Goal: Task Accomplishment & Management: Complete application form

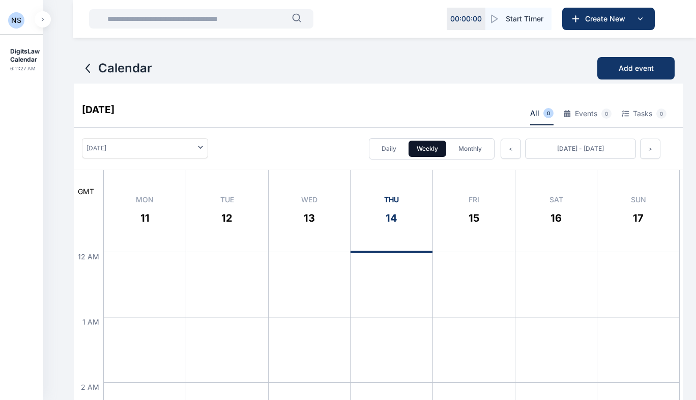
click at [44, 21] on button "button" at bounding box center [43, 19] width 16 height 16
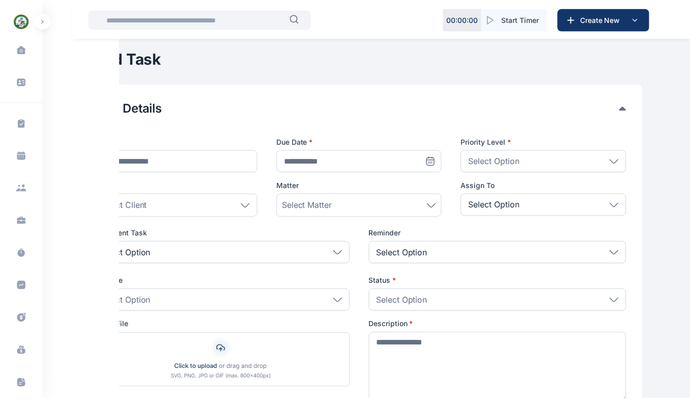
scroll to position [108, 0]
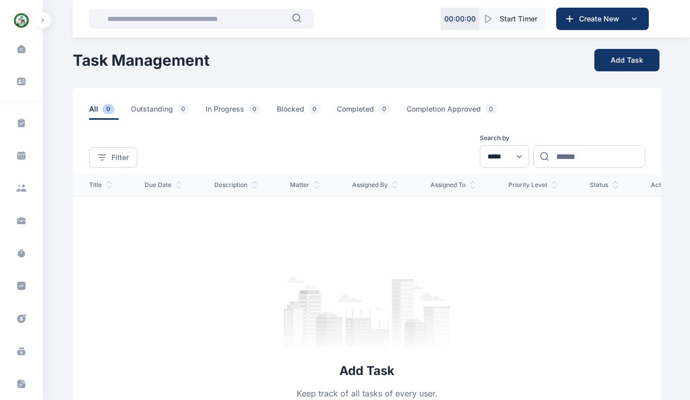
click at [18, 49] on icon at bounding box center [21, 49] width 9 height 8
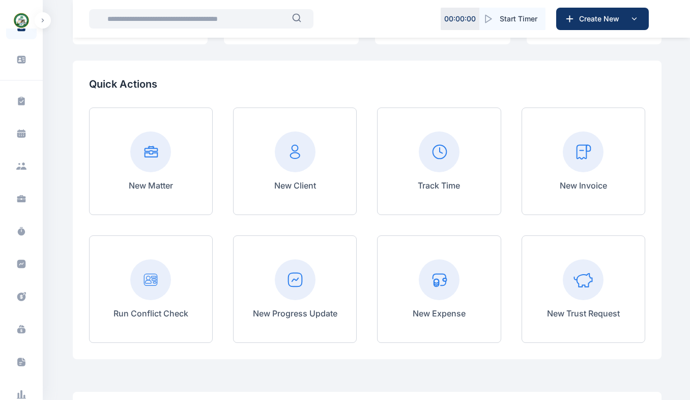
scroll to position [23, 0]
click at [17, 167] on icon at bounding box center [18, 166] width 5 height 3
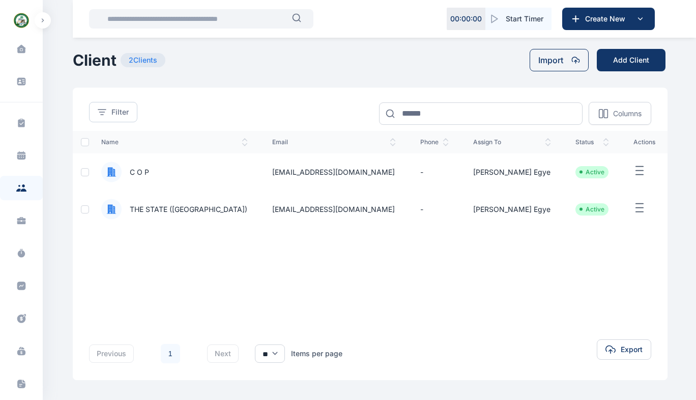
click at [144, 174] on span "C O P" at bounding box center [135, 172] width 27 height 10
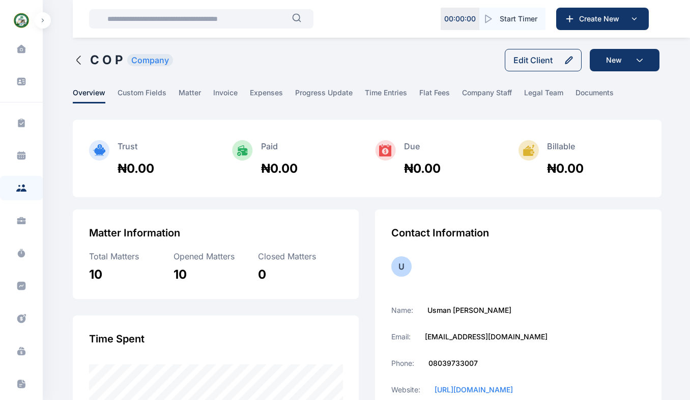
click at [20, 193] on span at bounding box center [21, 187] width 27 height 19
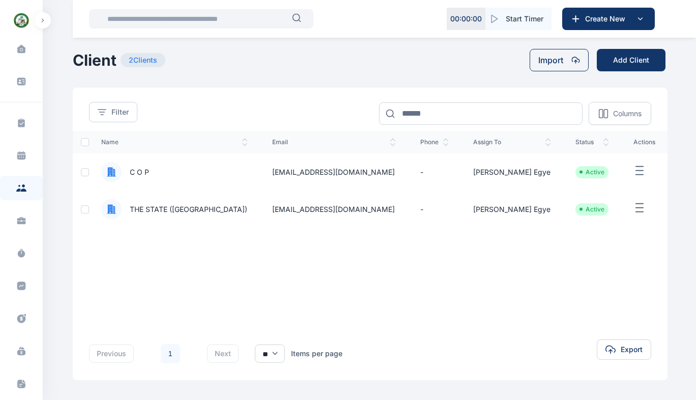
click at [22, 218] on icon at bounding box center [21, 220] width 10 height 10
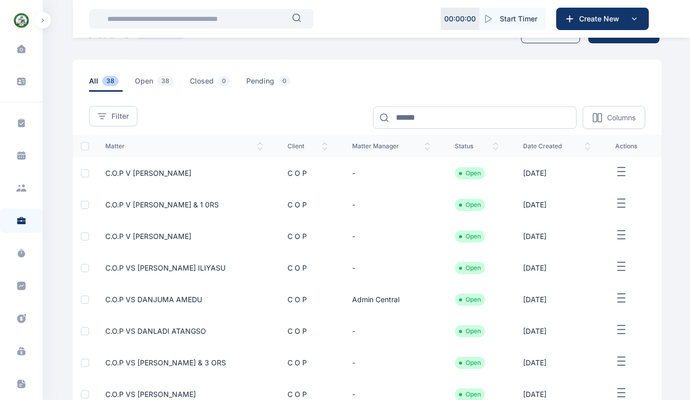
scroll to position [27, 0]
click at [156, 173] on span "C.O.P V ENOCH ODIDI" at bounding box center [148, 174] width 86 height 9
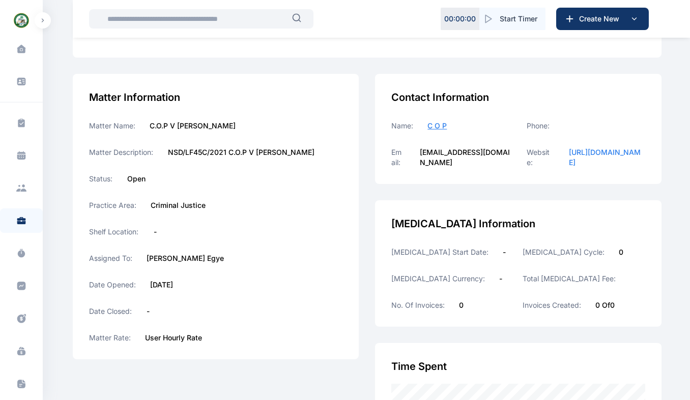
scroll to position [103, 0]
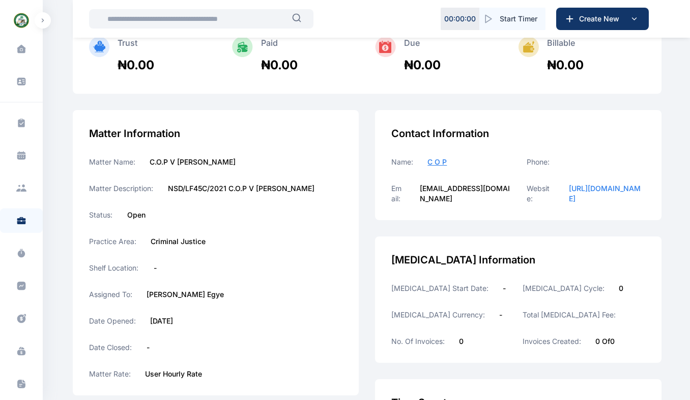
click at [22, 186] on icon at bounding box center [23, 185] width 3 height 3
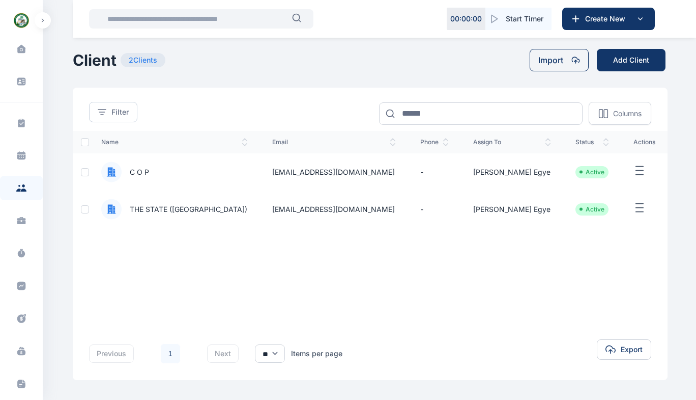
click at [21, 221] on icon at bounding box center [21, 222] width 9 height 4
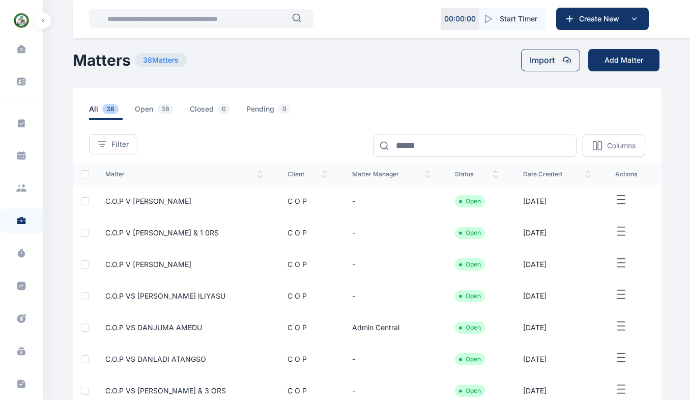
click at [173, 204] on span "C.O.P V ENOCH ODIDI" at bounding box center [148, 201] width 86 height 9
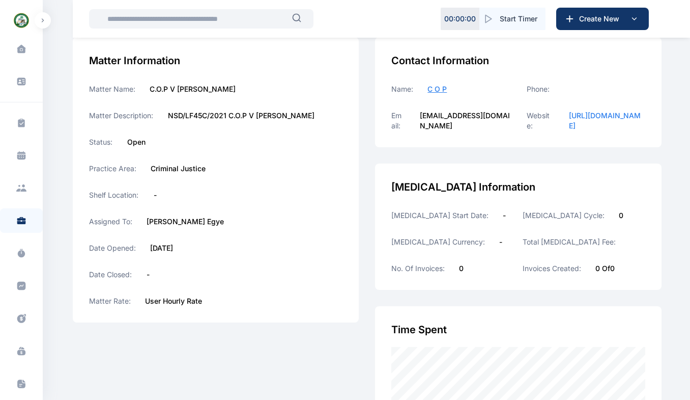
scroll to position [176, 0]
click at [22, 286] on icon at bounding box center [21, 286] width 9 height 9
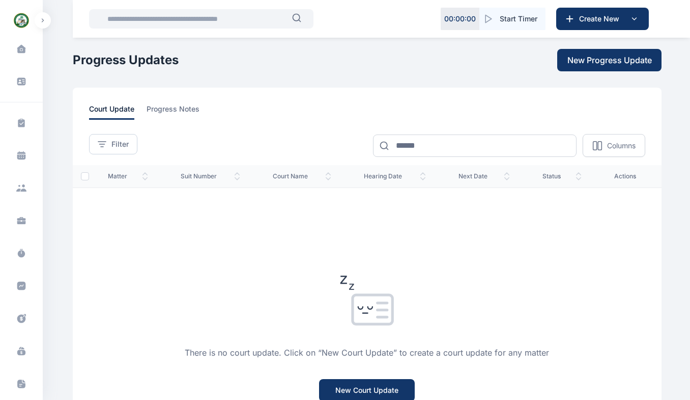
click at [185, 107] on span "progress notes" at bounding box center [173, 112] width 53 height 16
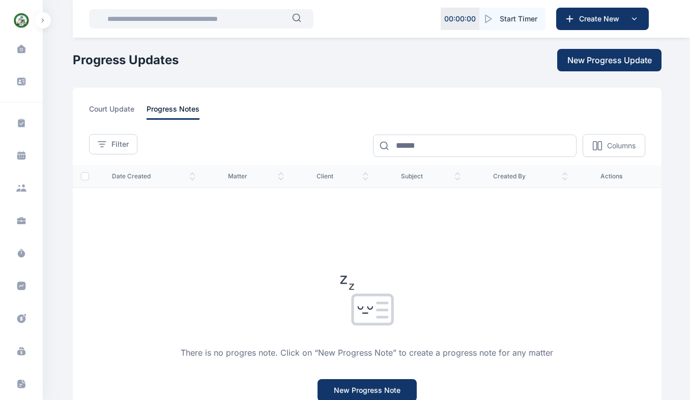
click at [115, 109] on span "court update" at bounding box center [111, 112] width 45 height 16
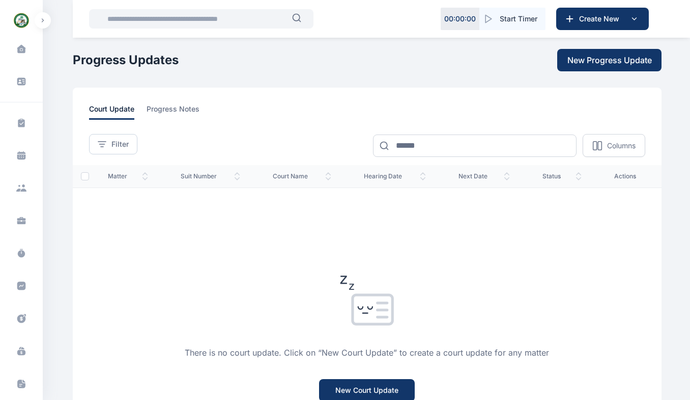
click at [604, 61] on span "New Progress Update" at bounding box center [610, 60] width 85 height 12
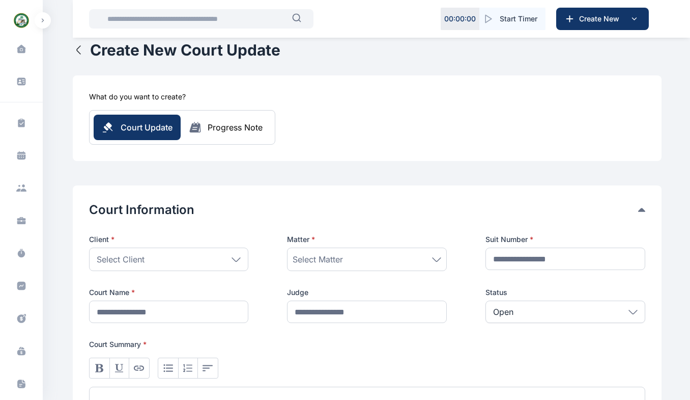
scroll to position [43, 0]
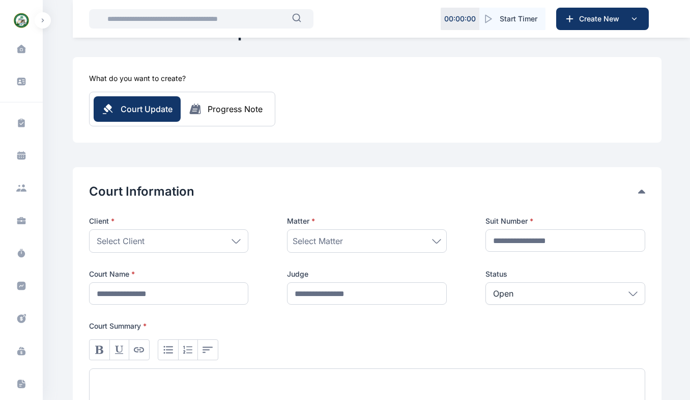
click at [120, 248] on div "Select Client" at bounding box center [169, 240] width 160 height 23
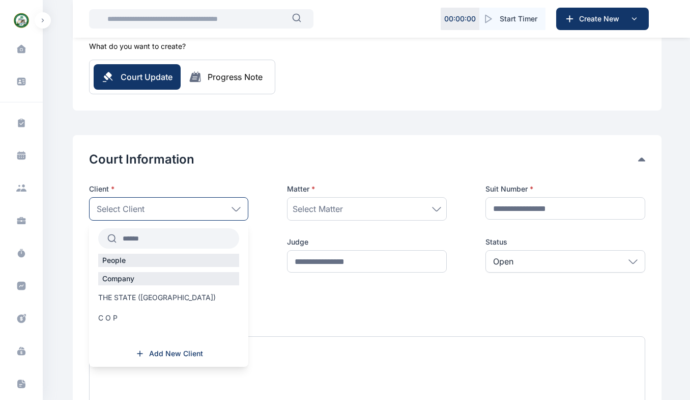
scroll to position [89, 0]
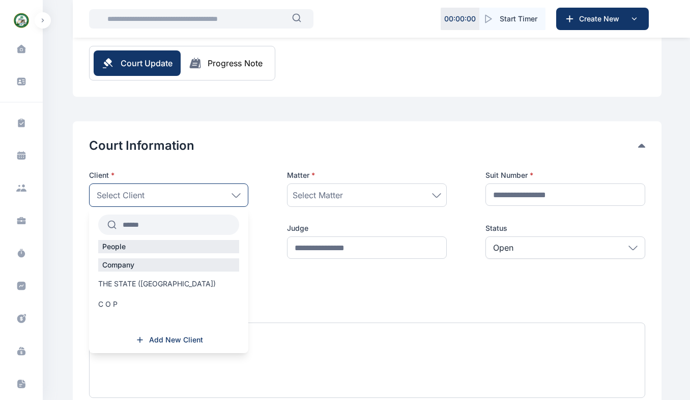
click at [111, 308] on span "C O P" at bounding box center [107, 304] width 19 height 10
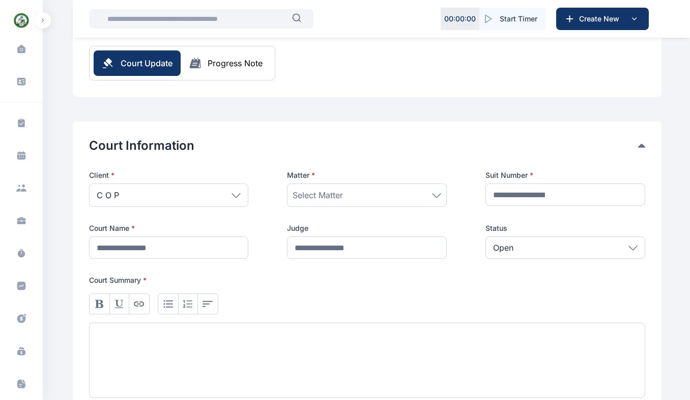
click at [305, 200] on span "Select Matter" at bounding box center [318, 195] width 50 height 12
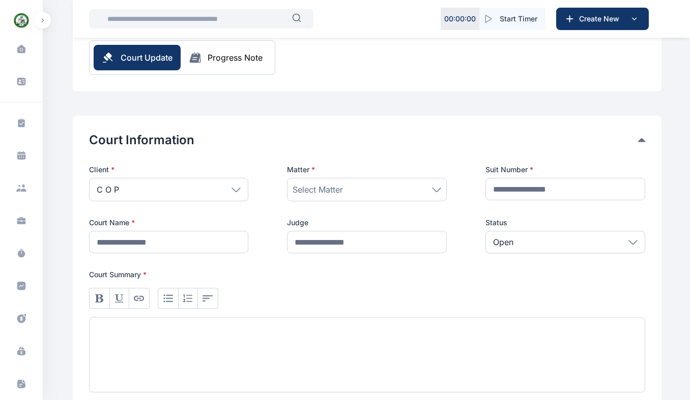
click at [325, 198] on div "Select Matter" at bounding box center [367, 189] width 160 height 23
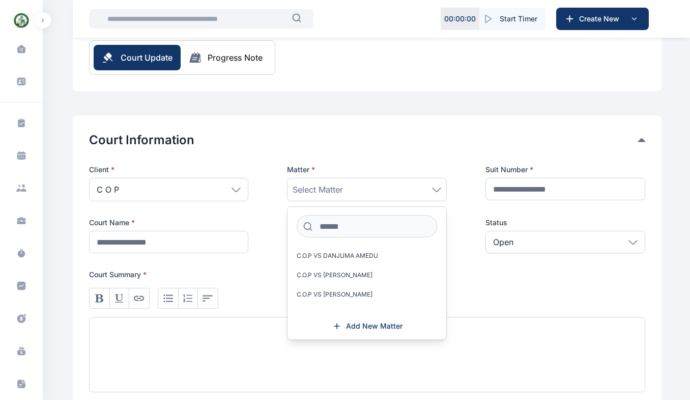
click at [340, 255] on div "Client * C O P People Company THE STATE (Nasarawa) C O P Add New Client Matter …" at bounding box center [367, 278] width 556 height 228
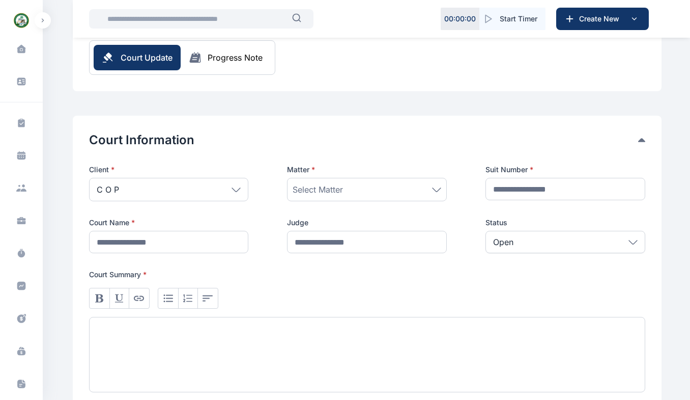
click at [331, 193] on span "Select Matter" at bounding box center [318, 189] width 50 height 12
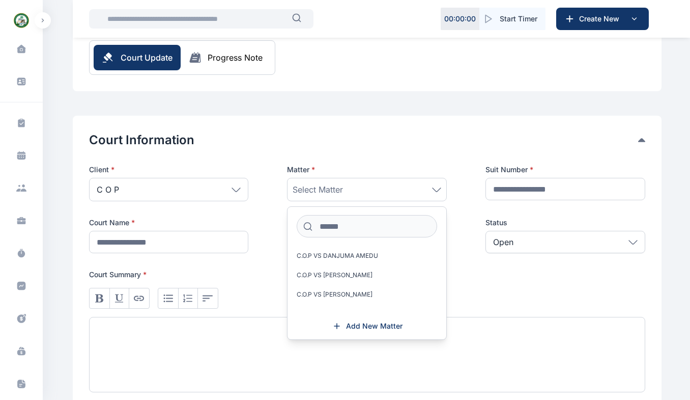
click at [319, 279] on p "Court Summary *" at bounding box center [367, 274] width 556 height 10
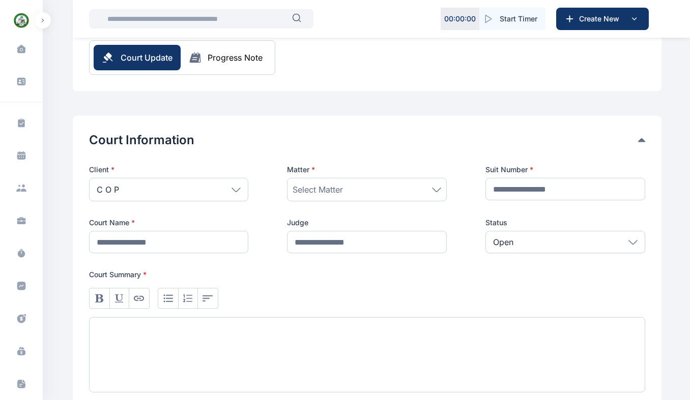
click at [326, 188] on span "Select Matter" at bounding box center [318, 189] width 50 height 12
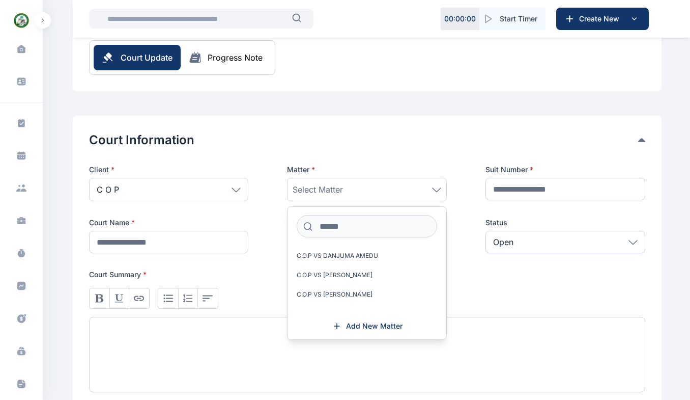
click at [342, 256] on div "Client * C O P People Company THE STATE (Nasarawa) C O P Add New Client Matter …" at bounding box center [367, 278] width 556 height 228
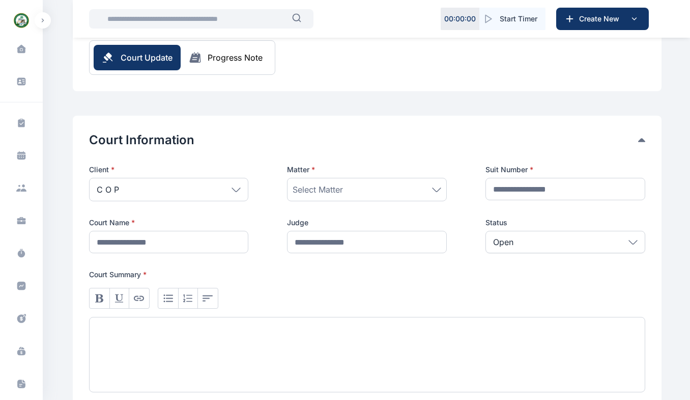
click at [330, 189] on span "Select Matter" at bounding box center [318, 189] width 50 height 12
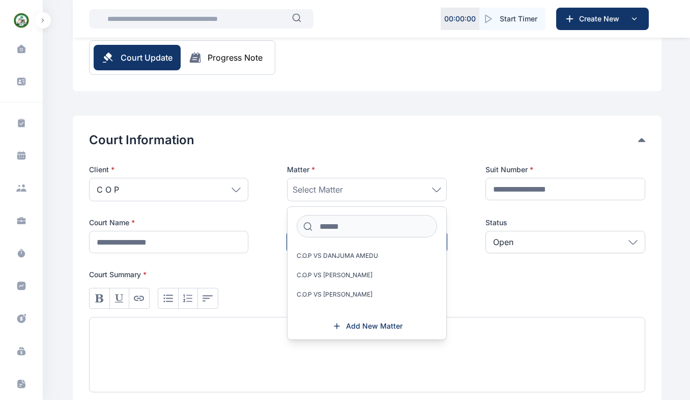
click at [363, 252] on input "text" at bounding box center [367, 242] width 160 height 22
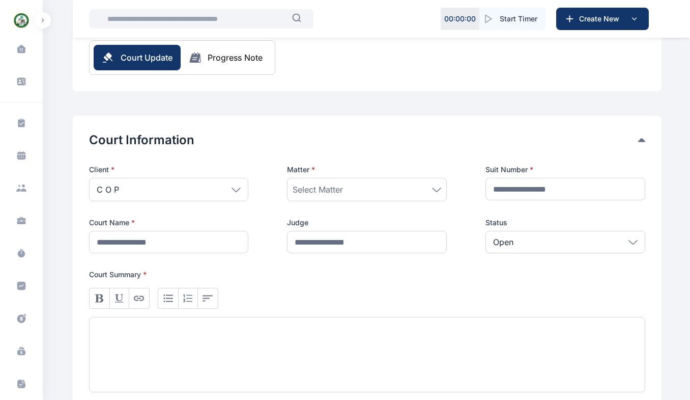
click at [391, 200] on div "Select Matter" at bounding box center [367, 189] width 160 height 23
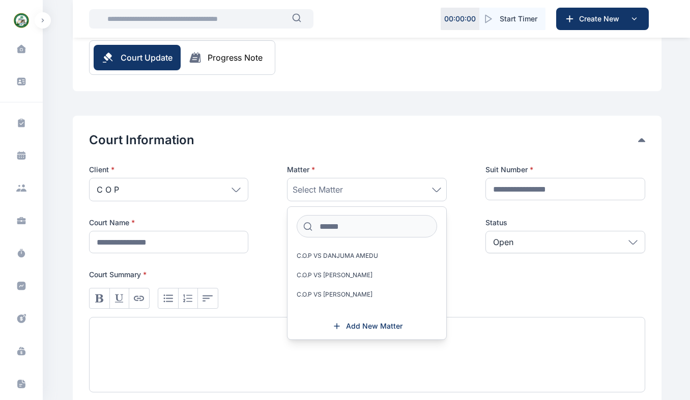
click at [323, 260] on label "C.O.P VS DANJUMA AMEDU" at bounding box center [367, 255] width 159 height 16
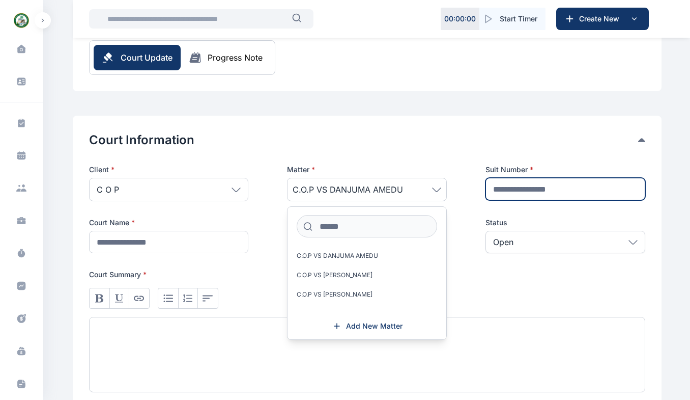
click at [522, 190] on input "text" at bounding box center [566, 189] width 160 height 22
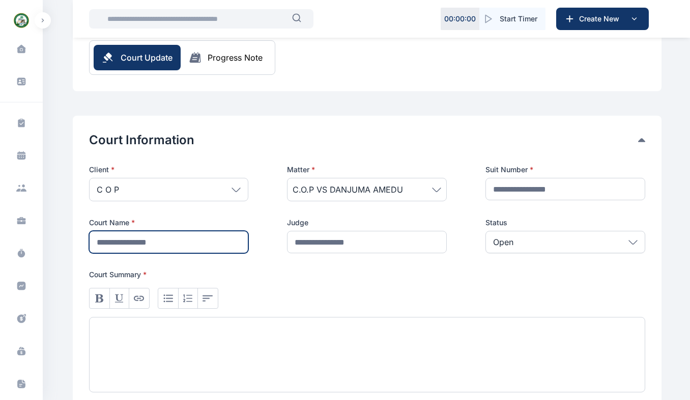
click at [161, 246] on input "text" at bounding box center [169, 242] width 160 height 22
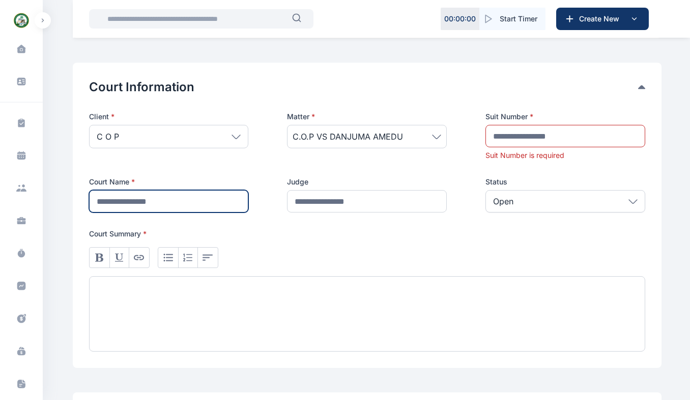
scroll to position [164, 0]
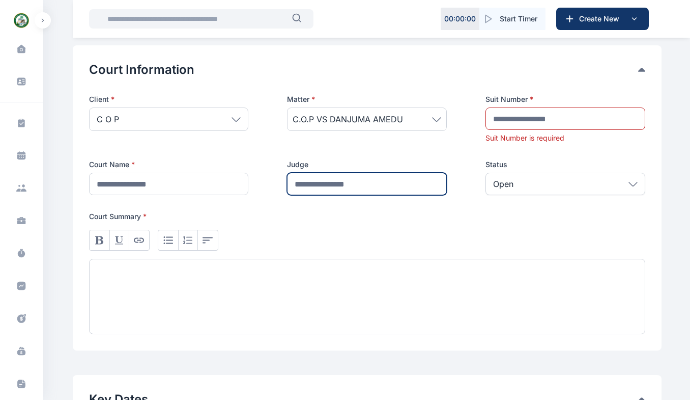
click at [315, 187] on input "text" at bounding box center [367, 184] width 160 height 22
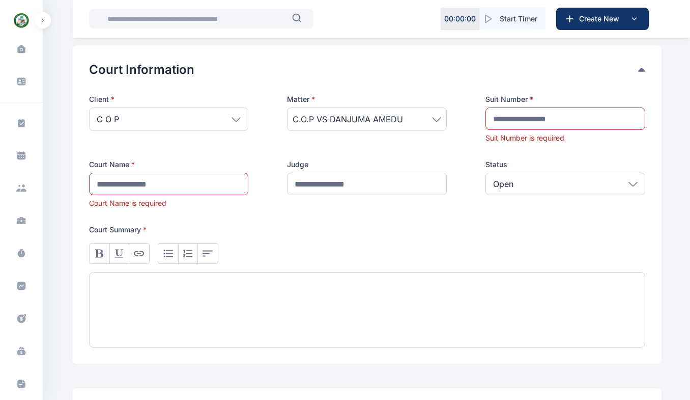
click at [506, 186] on p "Open" at bounding box center [503, 184] width 20 height 12
click at [384, 275] on div at bounding box center [367, 309] width 556 height 75
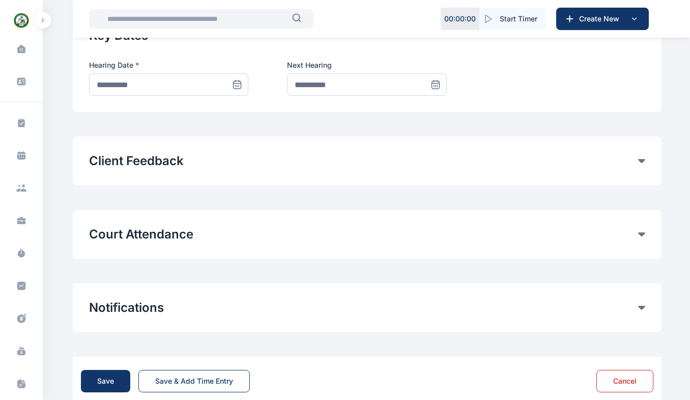
scroll to position [543, 0]
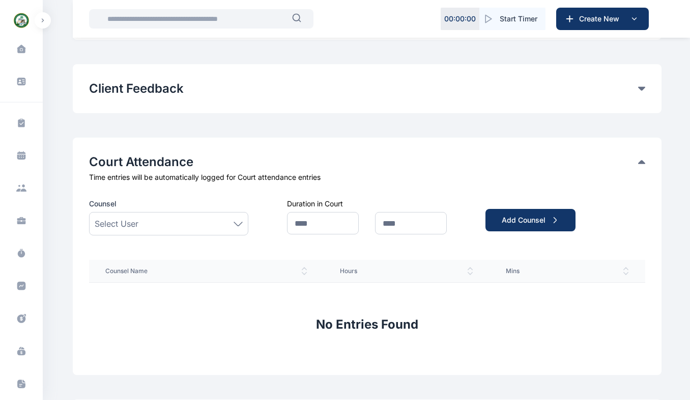
scroll to position [618, 0]
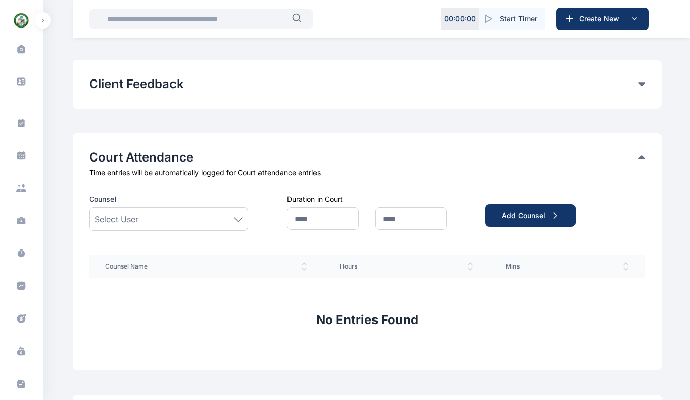
click at [211, 217] on div "Select User" at bounding box center [169, 219] width 149 height 12
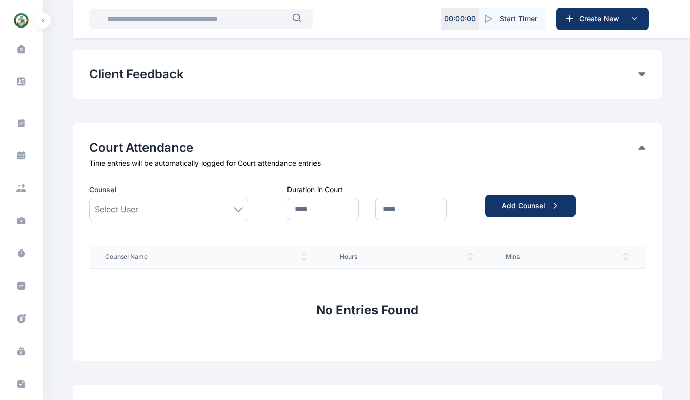
scroll to position [624, 0]
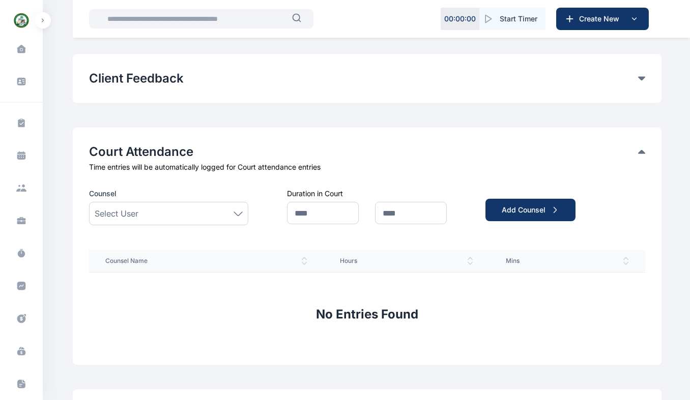
click at [188, 210] on div "Select User" at bounding box center [169, 213] width 149 height 12
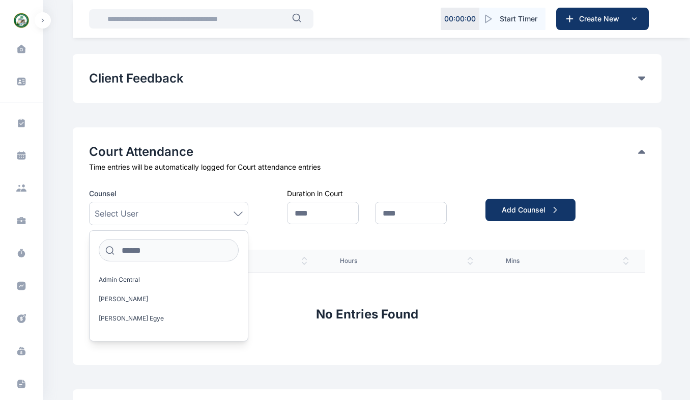
drag, startPoint x: 188, startPoint y: 210, endPoint x: 266, endPoint y: 248, distance: 87.0
click at [0, 0] on div "Counsel Select User Admin Central James Nicholas A. Aliyu Usman Egye Allu Justi…" at bounding box center [0, 0] width 0 height 0
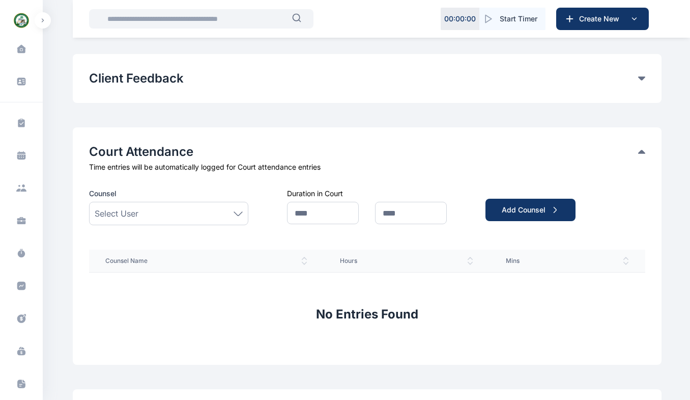
click at [184, 208] on div "Select User" at bounding box center [169, 213] width 149 height 12
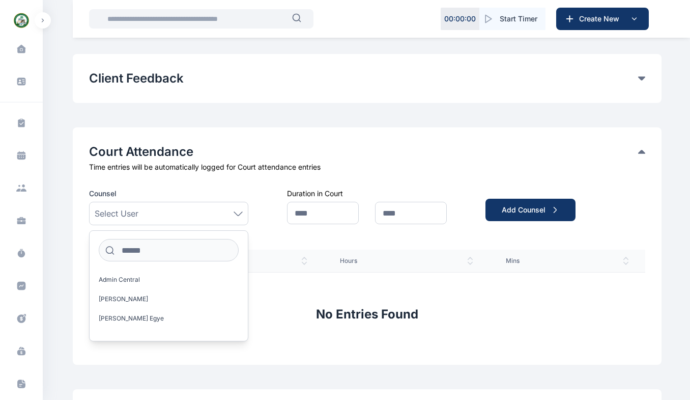
click at [124, 319] on span "Aliyu Usman Egye" at bounding box center [131, 318] width 65 height 8
click at [314, 210] on input "text" at bounding box center [323, 213] width 72 height 22
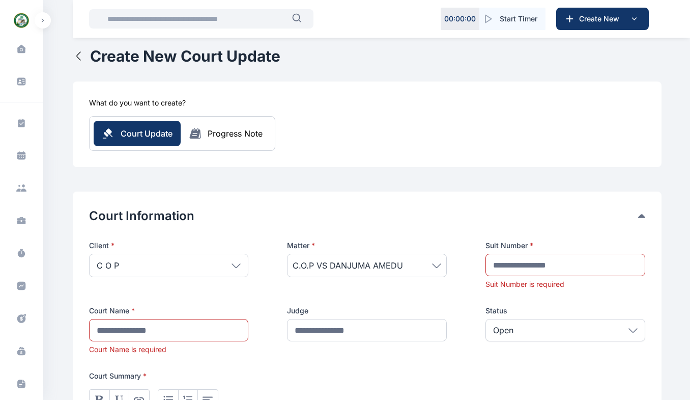
scroll to position [0, 0]
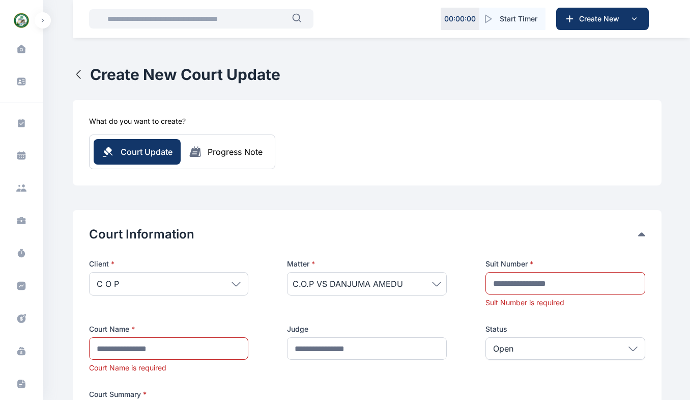
click at [223, 154] on div "Progress Note" at bounding box center [235, 152] width 55 height 12
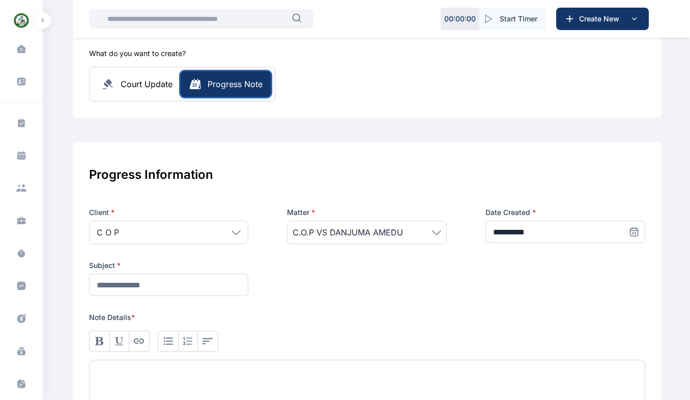
scroll to position [68, 0]
click at [228, 84] on div "Progress Note" at bounding box center [235, 83] width 55 height 12
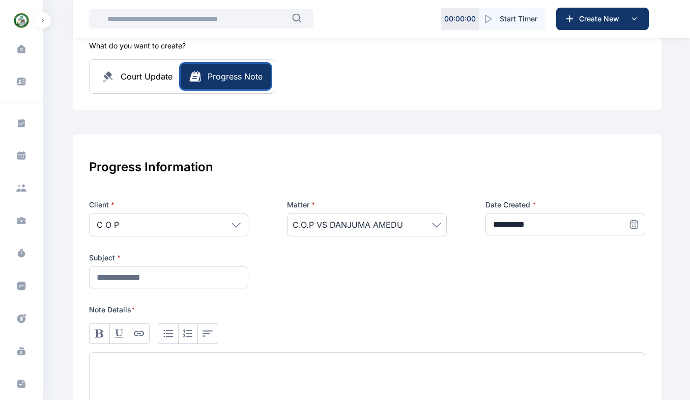
scroll to position [0, 0]
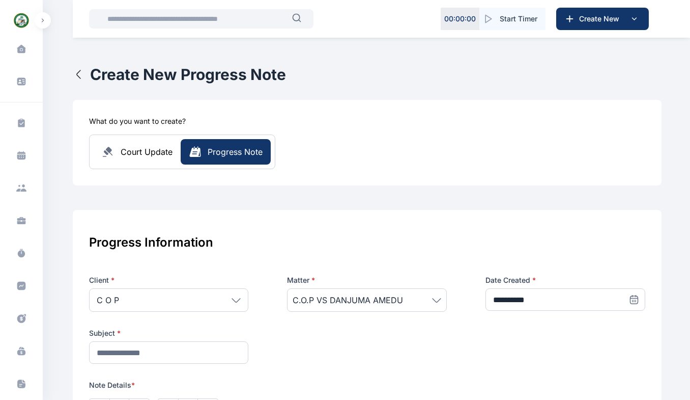
click at [25, 82] on span at bounding box center [21, 81] width 26 height 22
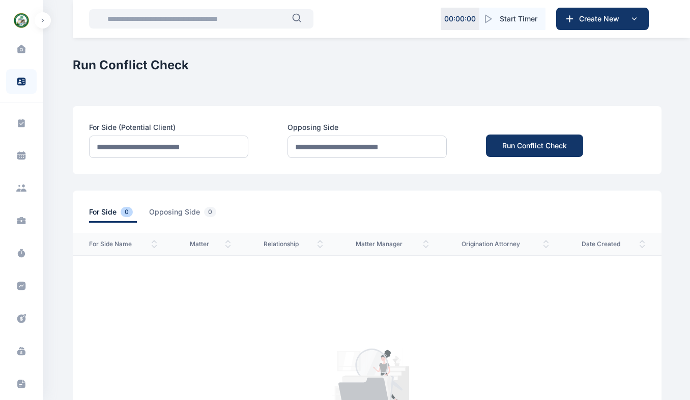
click at [16, 126] on icon at bounding box center [21, 123] width 10 height 11
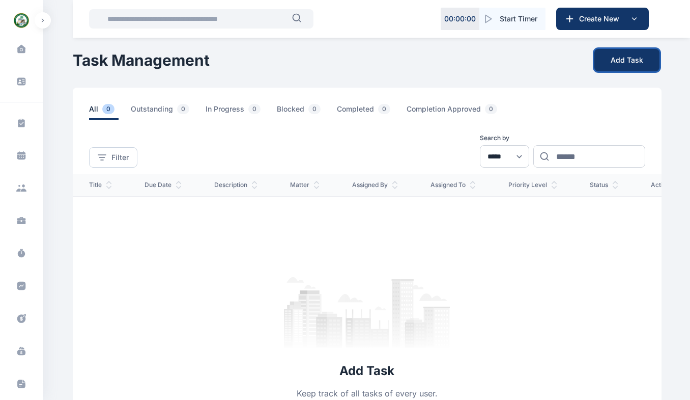
click at [632, 66] on button "Add Task" at bounding box center [627, 60] width 65 height 22
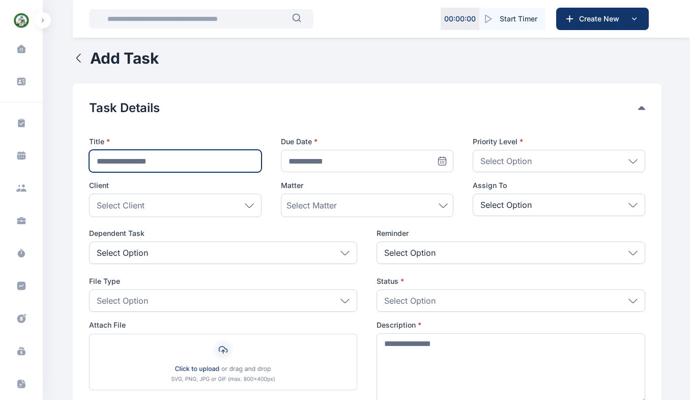
click at [186, 165] on input "text" at bounding box center [175, 161] width 173 height 22
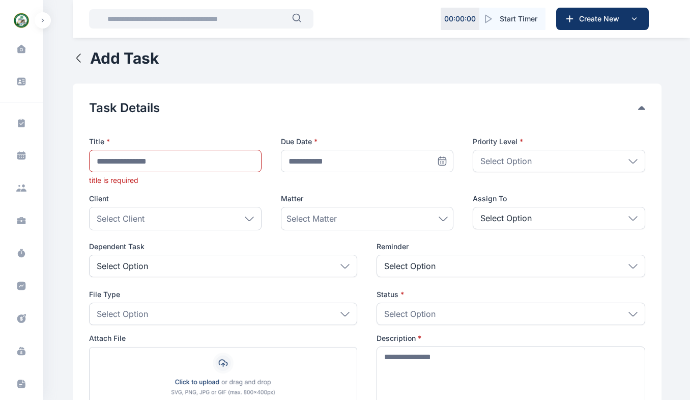
click at [513, 163] on p "Select Option" at bounding box center [506, 161] width 51 height 12
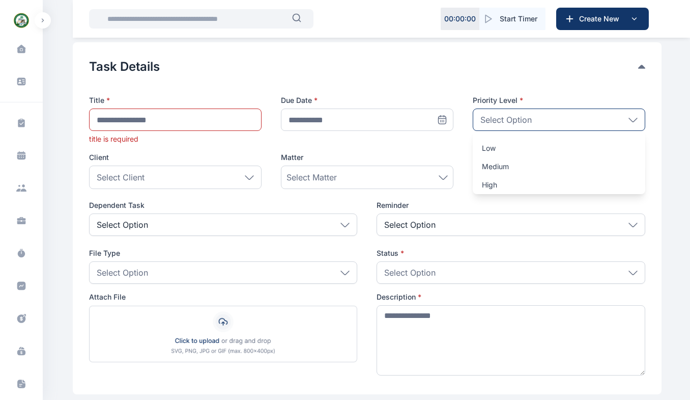
scroll to position [68, 0]
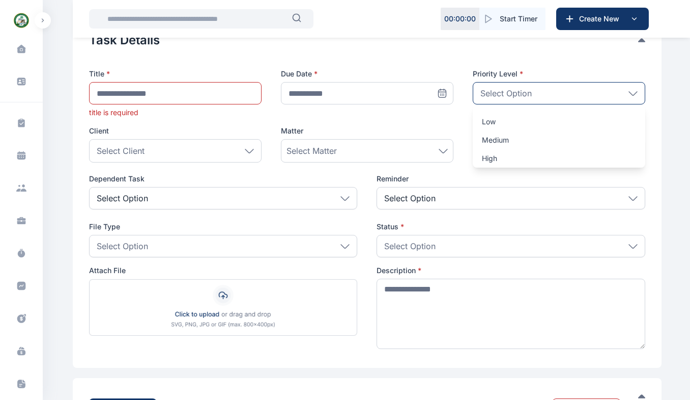
click at [166, 152] on div "Select Client" at bounding box center [175, 150] width 173 height 23
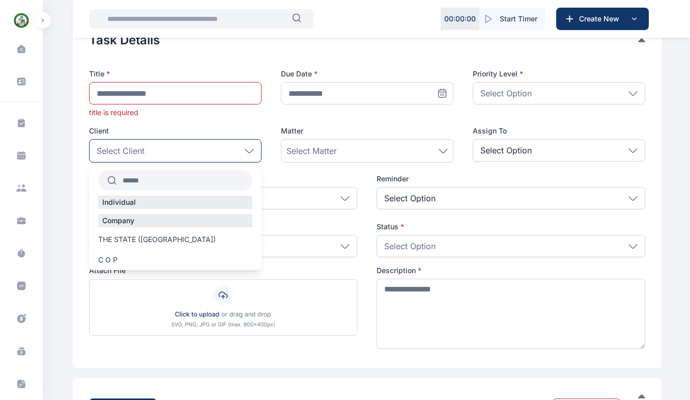
click at [144, 239] on span "THE STATE (Nasarawa)" at bounding box center [157, 239] width 118 height 10
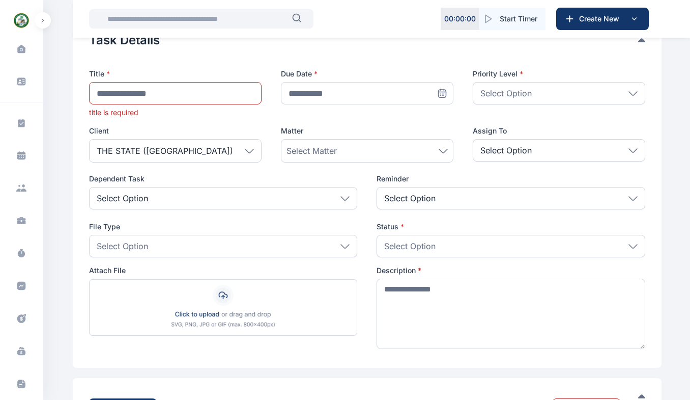
click at [318, 151] on span "Select Matter" at bounding box center [312, 151] width 50 height 12
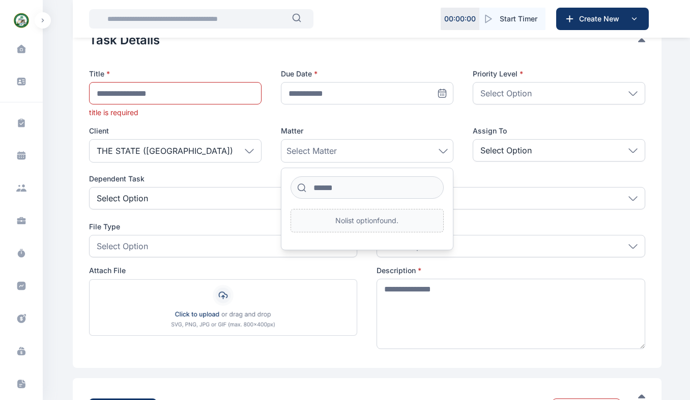
click at [339, 150] on div "Select Matter" at bounding box center [367, 151] width 161 height 12
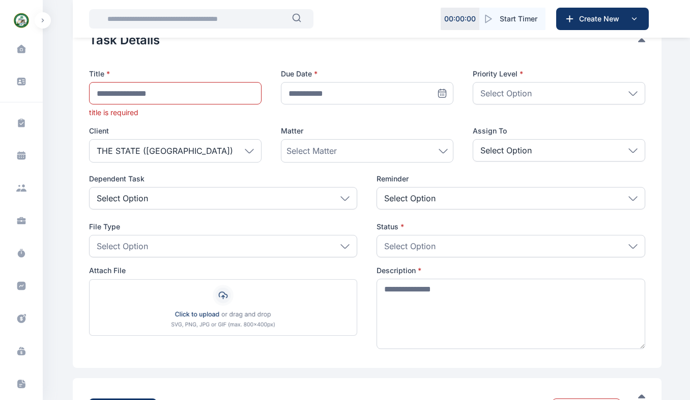
click at [444, 152] on icon at bounding box center [443, 151] width 8 height 4
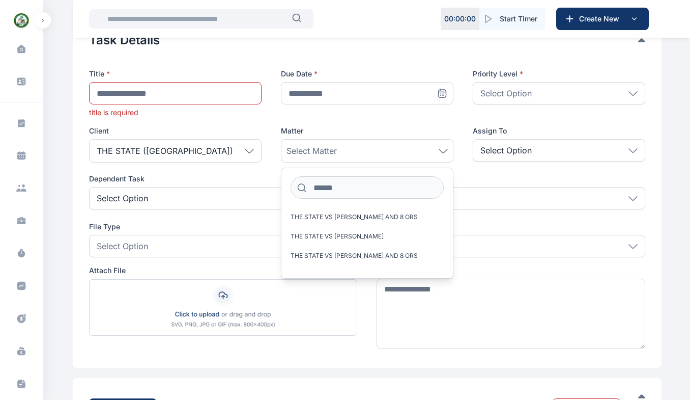
click at [354, 234] on span "THE STATE VS JIBRIN USMAN" at bounding box center [337, 236] width 93 height 8
click at [379, 219] on span "THE STATE VS OVEY AUWALU AND 8 ORS" at bounding box center [354, 217] width 127 height 8
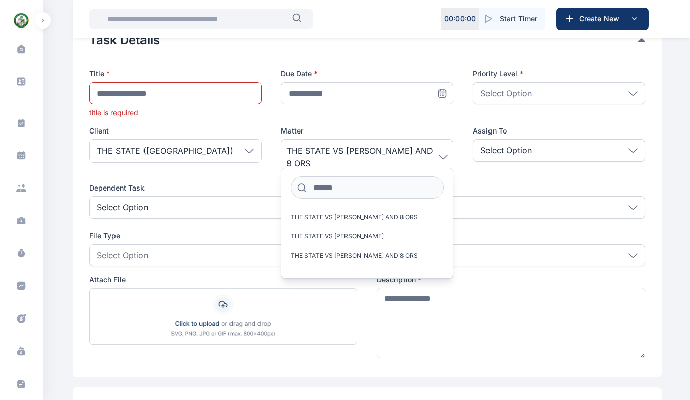
click at [520, 149] on p "Select Option" at bounding box center [506, 150] width 51 height 12
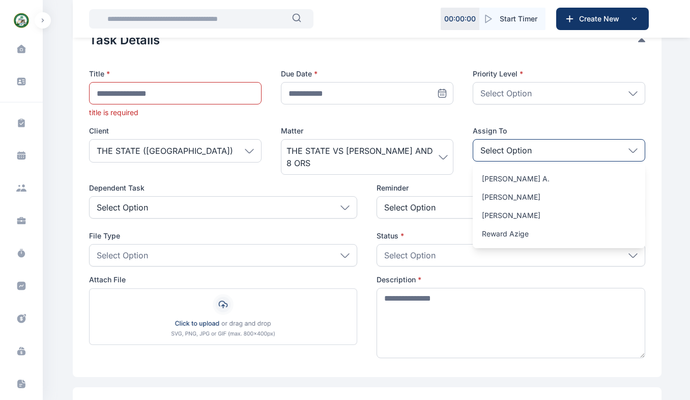
click at [518, 179] on p "Mohammed Oyigye A." at bounding box center [559, 179] width 154 height 10
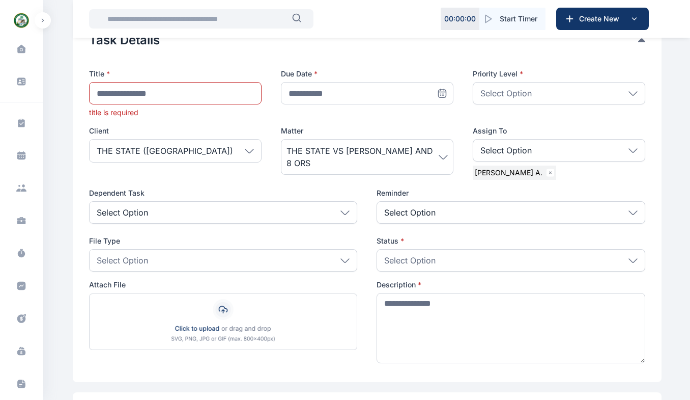
click at [277, 216] on div "Select Option" at bounding box center [223, 212] width 269 height 22
click at [429, 210] on p "Select Option" at bounding box center [409, 212] width 51 height 12
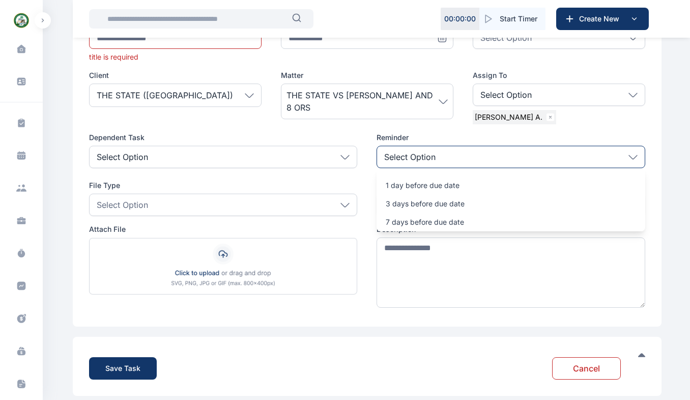
scroll to position [135, 0]
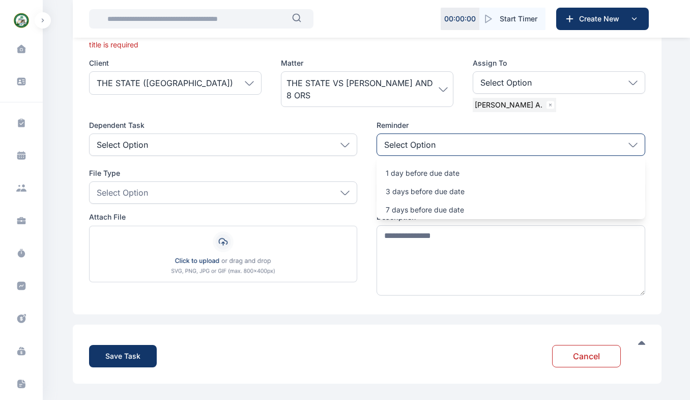
click at [184, 203] on div "Select Option" at bounding box center [223, 192] width 269 height 22
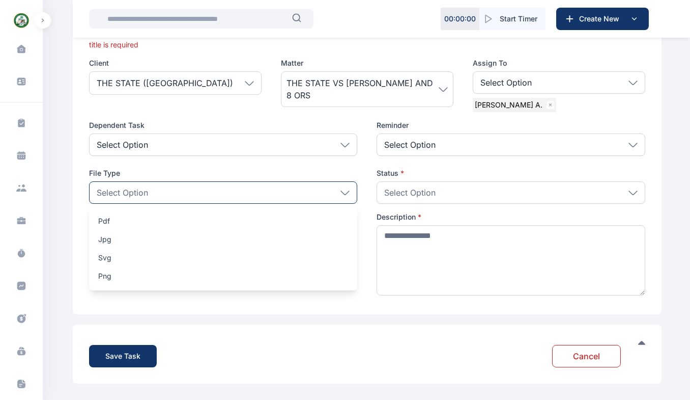
click at [112, 218] on p "pdf" at bounding box center [223, 221] width 250 height 10
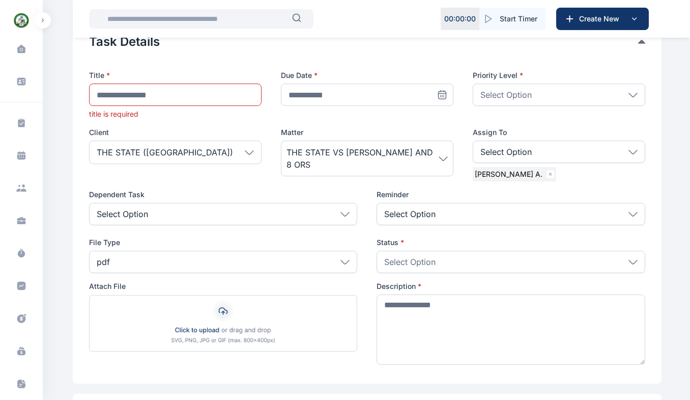
scroll to position [0, 0]
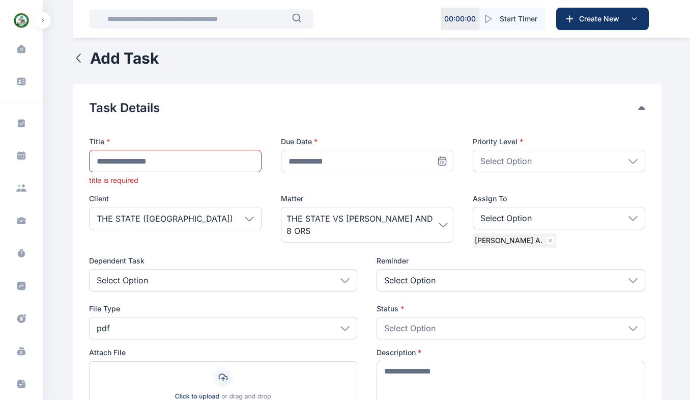
click at [20, 158] on icon at bounding box center [21, 156] width 9 height 5
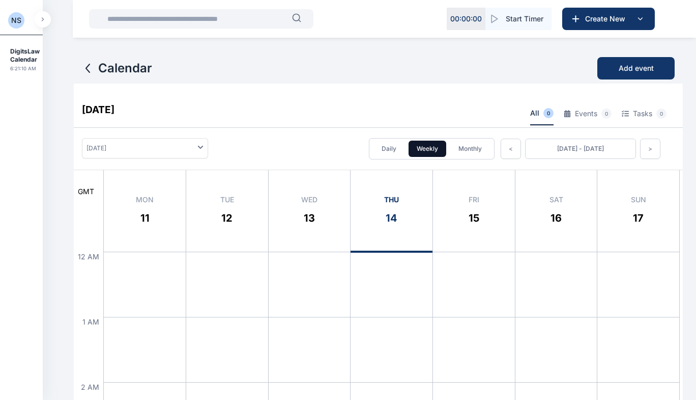
click at [639, 77] on button "Add event" at bounding box center [636, 68] width 77 height 22
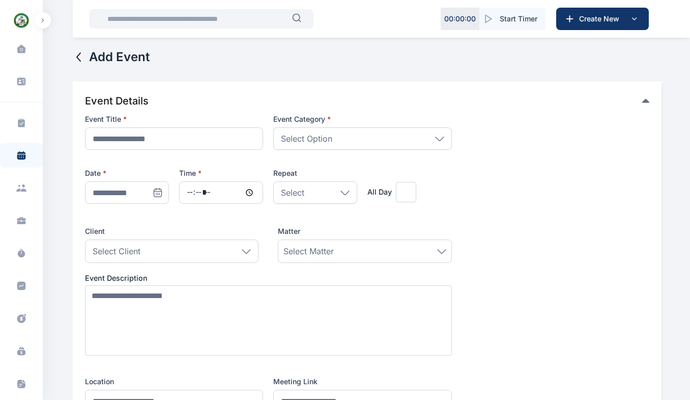
click at [19, 126] on icon at bounding box center [21, 122] width 7 height 9
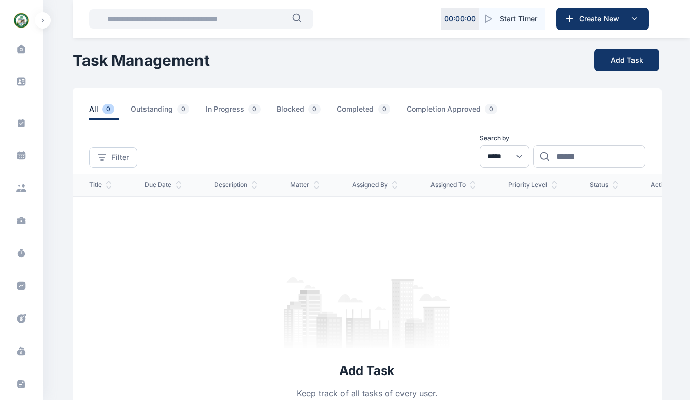
click at [22, 186] on icon at bounding box center [23, 185] width 3 height 3
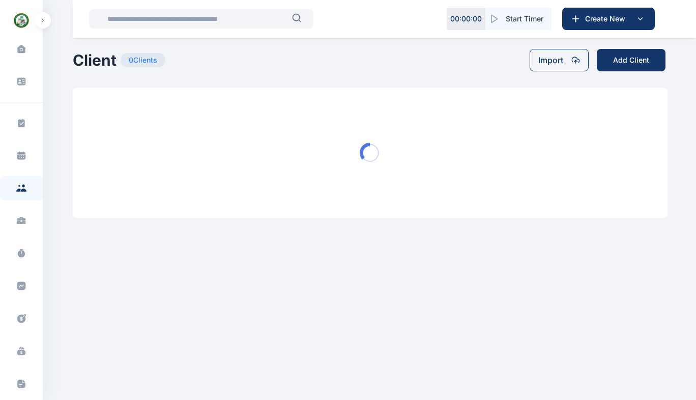
click at [23, 221] on icon at bounding box center [21, 222] width 9 height 4
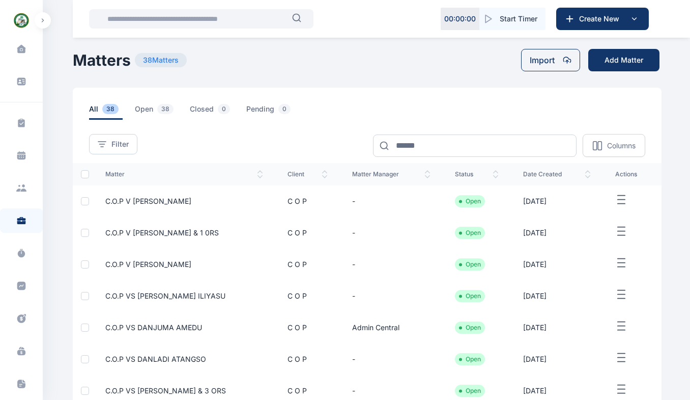
click at [20, 288] on icon at bounding box center [21, 286] width 9 height 9
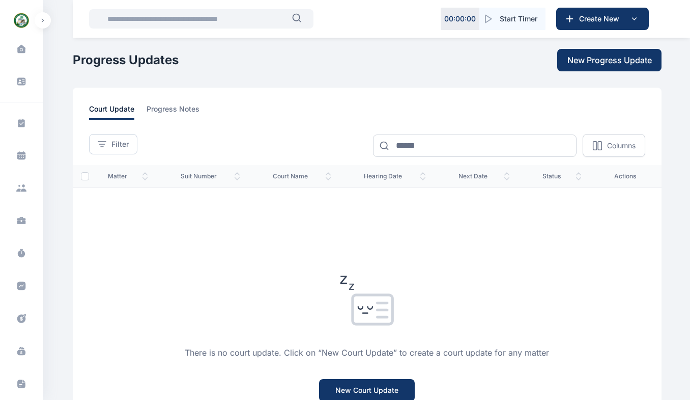
click at [18, 284] on icon at bounding box center [21, 286] width 9 height 9
click at [23, 315] on icon at bounding box center [24, 315] width 3 height 3
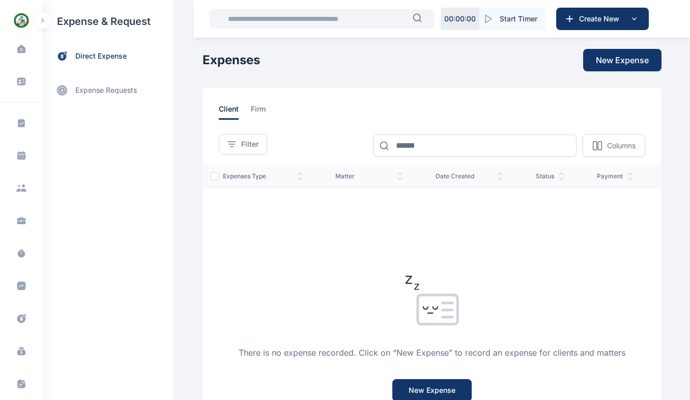
click at [618, 56] on span "New Expense" at bounding box center [622, 60] width 53 height 12
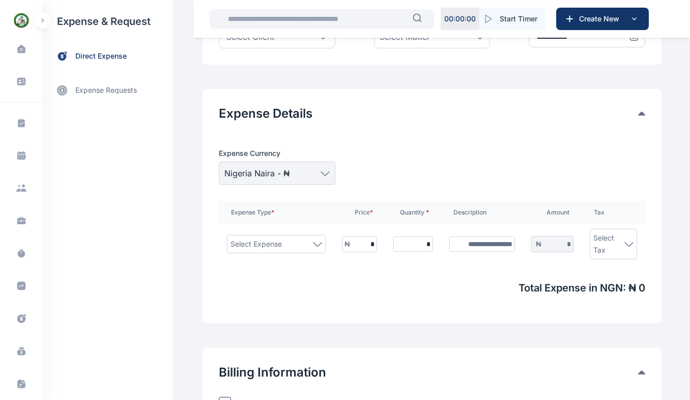
scroll to position [246, 0]
click at [21, 317] on icon at bounding box center [21, 318] width 9 height 9
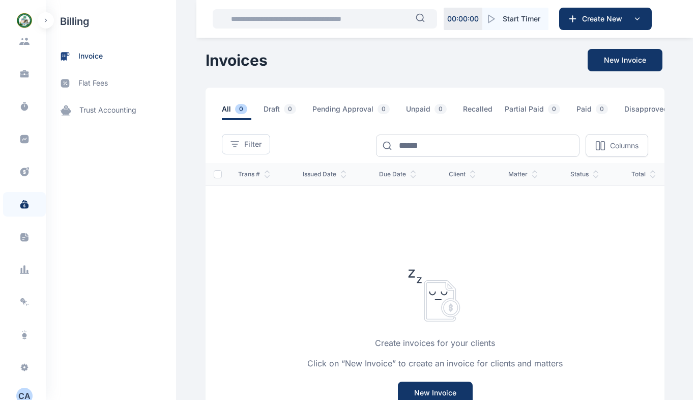
scroll to position [148, 0]
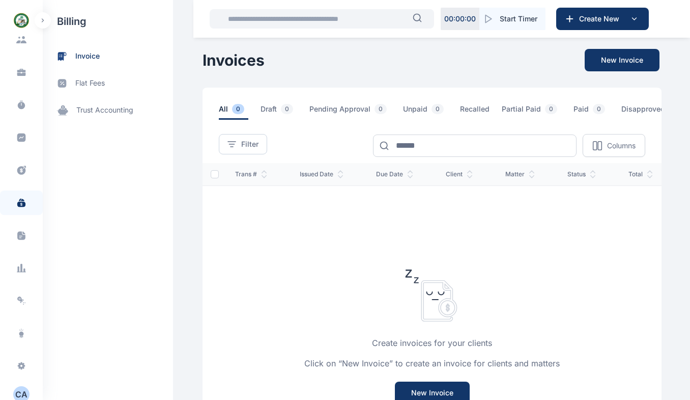
click at [20, 337] on icon at bounding box center [21, 336] width 4 height 1
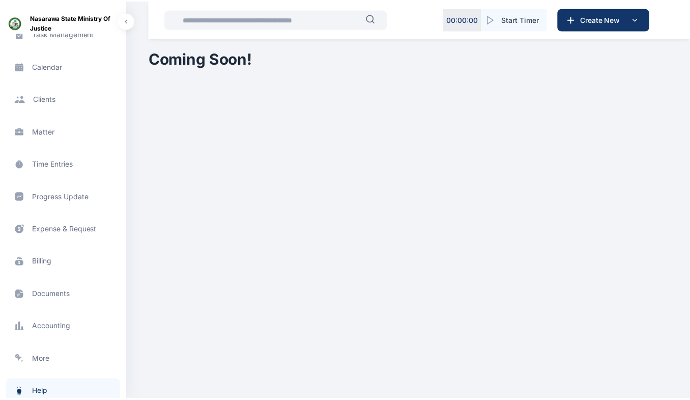
scroll to position [94, 0]
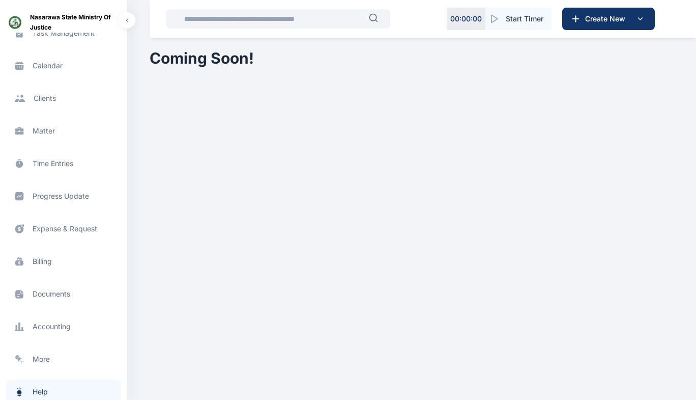
click at [58, 292] on span "Documents documents documents" at bounding box center [63, 294] width 115 height 24
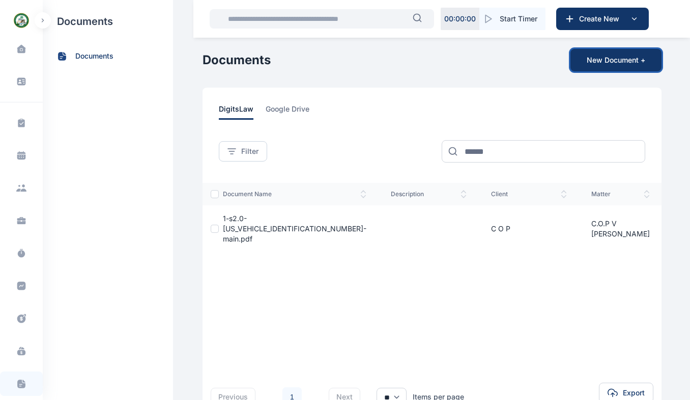
click at [614, 63] on button "New Document +" at bounding box center [616, 60] width 91 height 22
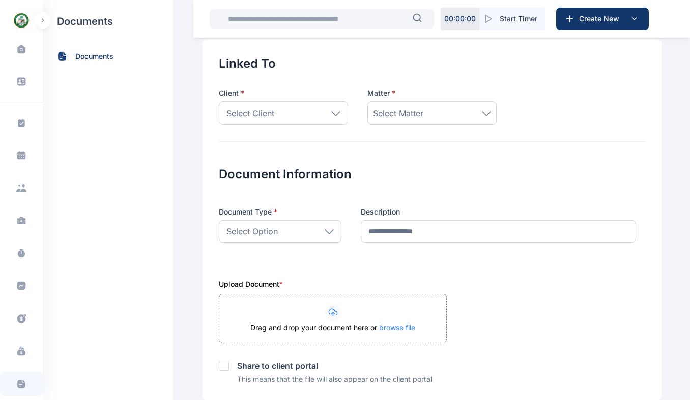
scroll to position [128, 0]
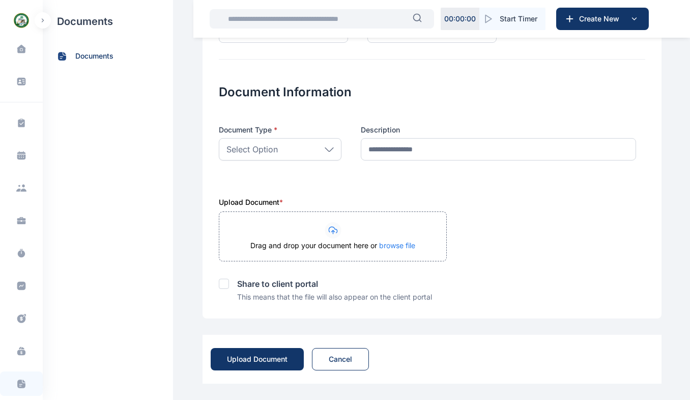
click at [18, 86] on icon at bounding box center [21, 81] width 10 height 10
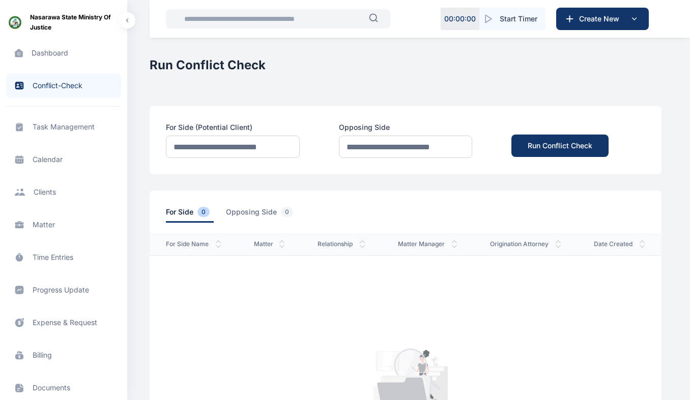
click at [19, 132] on span at bounding box center [19, 127] width 26 height 23
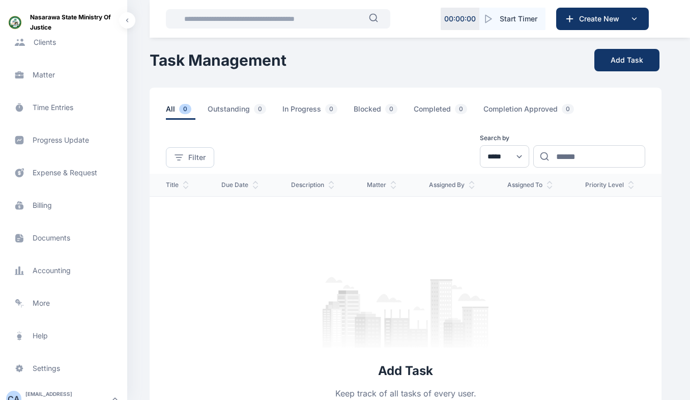
scroll to position [152, 0]
click at [124, 137] on div "Task Management task management task management Calendar calendar calendar Clie…" at bounding box center [63, 133] width 127 height 359
